Goal: Task Accomplishment & Management: Use online tool/utility

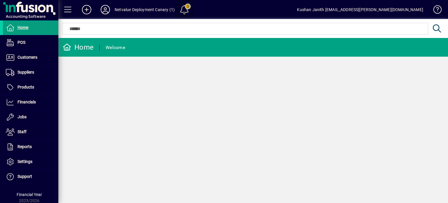
click at [186, 8] on span at bounding box center [184, 10] width 14 height 14
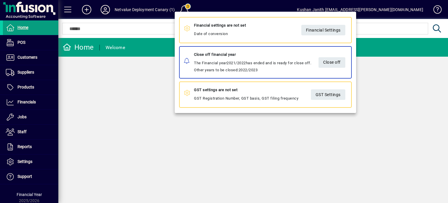
click at [186, 8] on div at bounding box center [224, 101] width 448 height 203
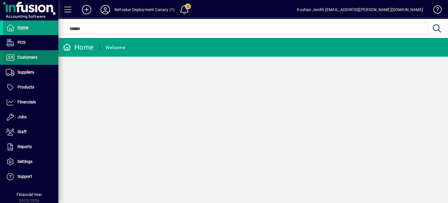
click at [27, 57] on span "Customers" at bounding box center [28, 57] width 20 height 5
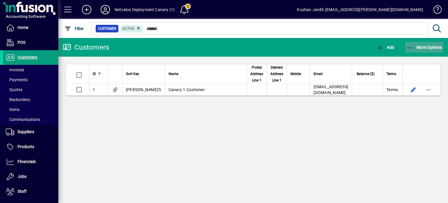
click at [427, 47] on span "More Options" at bounding box center [425, 47] width 36 height 5
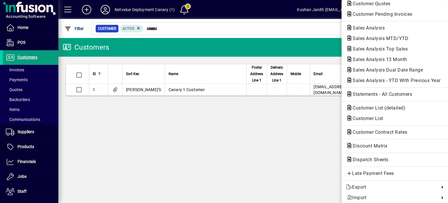
scroll to position [37, 0]
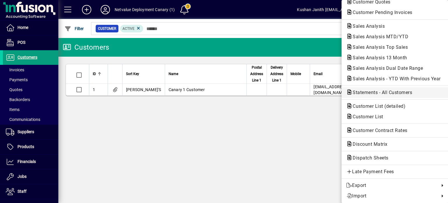
click at [390, 93] on span "Statements - All Customers" at bounding box center [380, 93] width 69 height 6
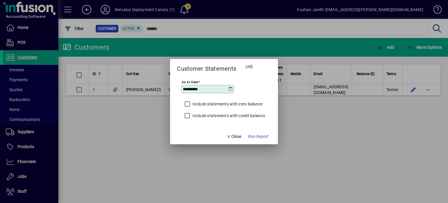
click at [224, 104] on label "Include statements with zero balance" at bounding box center [226, 104] width 71 height 6
click at [227, 116] on label "Include statements with credit balance" at bounding box center [228, 116] width 74 height 6
click at [267, 137] on span "Run Report" at bounding box center [258, 136] width 20 height 6
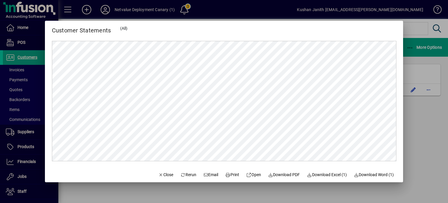
scroll to position [0, 0]
click at [208, 174] on span "Email" at bounding box center [210, 175] width 15 height 6
click at [158, 172] on span "Close" at bounding box center [165, 175] width 15 height 6
